Goal: Entertainment & Leisure: Consume media (video, audio)

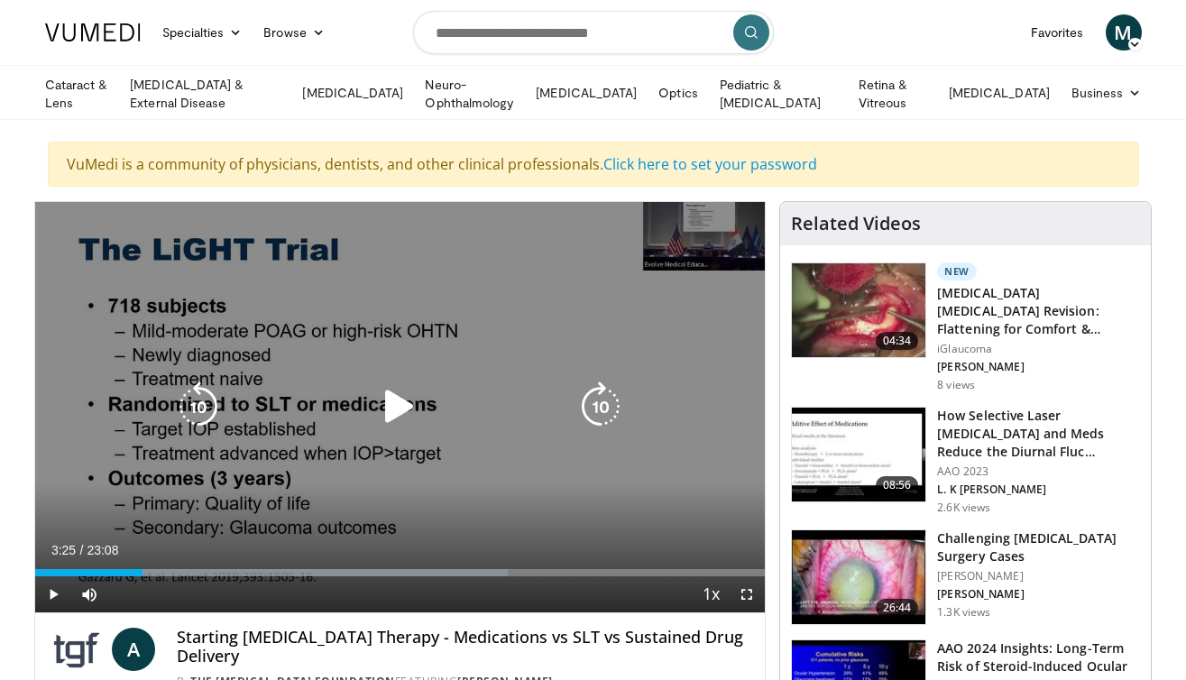
scroll to position [177, 0]
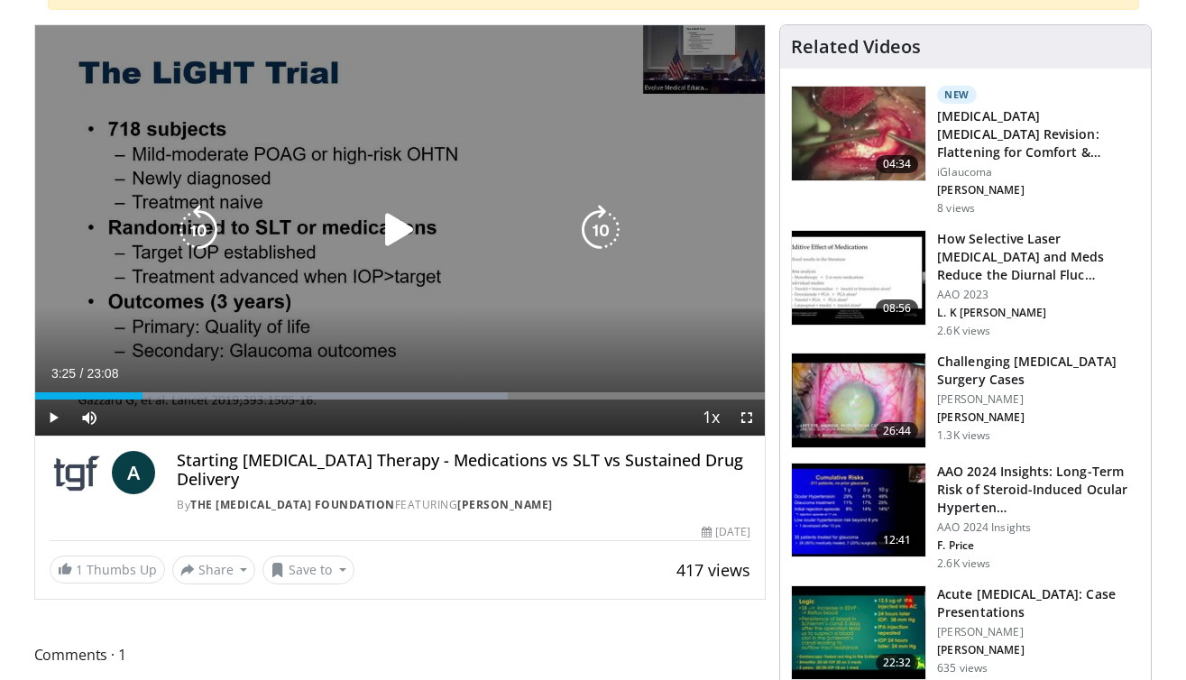
click at [397, 226] on icon "Video Player" at bounding box center [399, 230] width 50 height 50
click at [391, 234] on icon "Video Player" at bounding box center [399, 230] width 50 height 50
click at [392, 228] on icon "Video Player" at bounding box center [399, 230] width 50 height 50
click at [586, 240] on icon "Video Player" at bounding box center [600, 230] width 50 height 50
click at [603, 224] on icon "Video Player" at bounding box center [600, 230] width 50 height 50
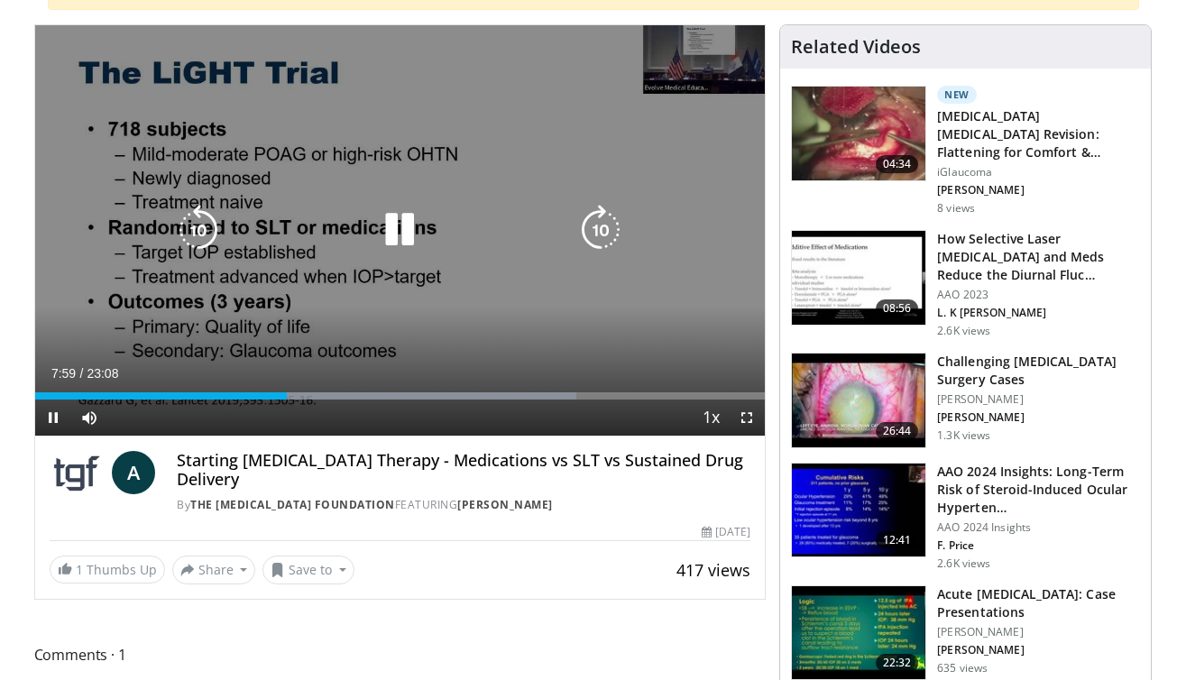
click at [200, 212] on icon "Video Player" at bounding box center [198, 230] width 50 height 50
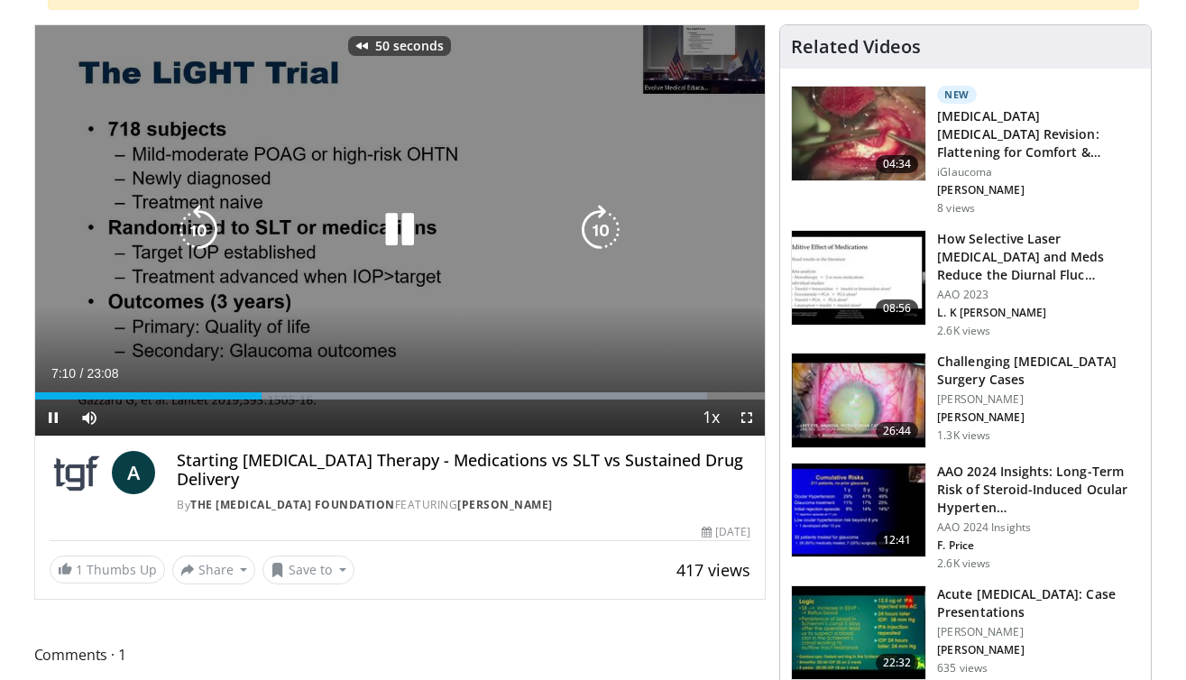
click at [200, 212] on icon "Video Player" at bounding box center [198, 230] width 50 height 50
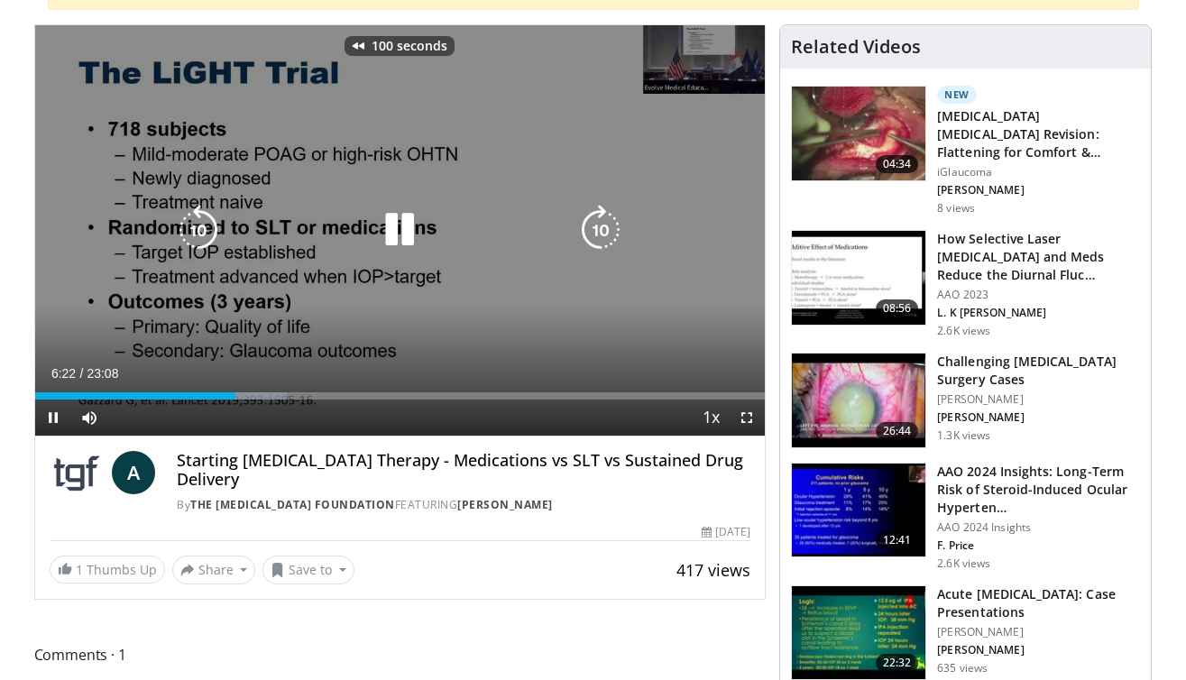
click at [200, 212] on icon "Video Player" at bounding box center [198, 230] width 50 height 50
click at [392, 253] on div "110 seconds Tap to unmute" at bounding box center [400, 230] width 730 height 410
